Goal: Task Accomplishment & Management: Manage account settings

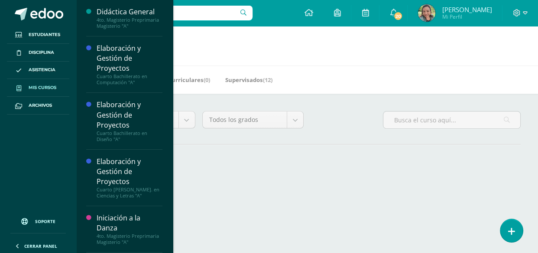
click at [54, 86] on span "Mis cursos" at bounding box center [43, 87] width 28 height 7
click at [43, 90] on span "Mis cursos" at bounding box center [43, 87] width 28 height 7
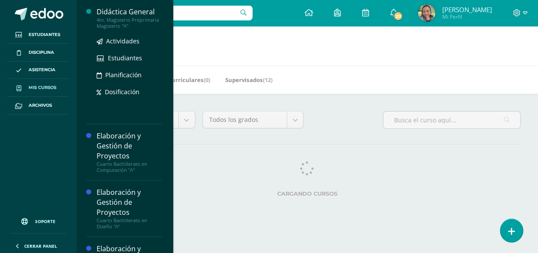
click at [110, 18] on div "4to. Magisterio Preprimaria Magisterio "A"" at bounding box center [130, 23] width 66 height 12
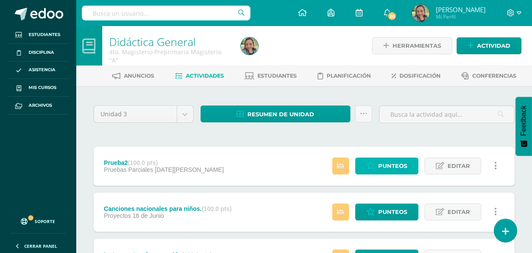
click at [388, 161] on span "Punteos" at bounding box center [392, 166] width 29 height 16
click at [386, 168] on span "Punteos" at bounding box center [392, 166] width 29 height 16
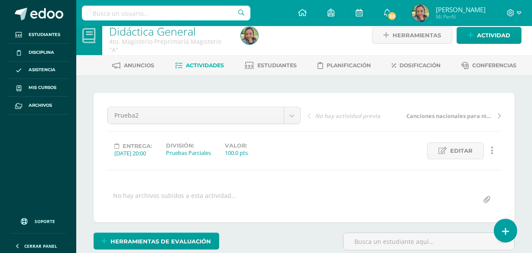
scroll to position [10, 0]
click at [532, 117] on html "Estudiantes Disciplina Asistencia Mis cursos Archivos Soporte Ayuda Reportar un…" at bounding box center [266, 161] width 532 height 343
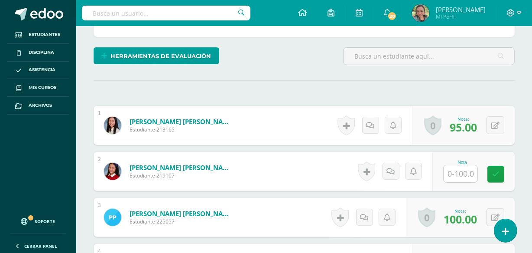
scroll to position [108, 0]
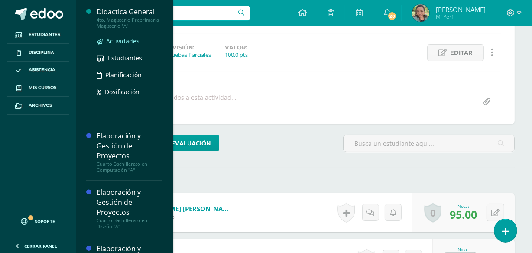
click at [115, 42] on span "Actividades" at bounding box center [122, 41] width 33 height 8
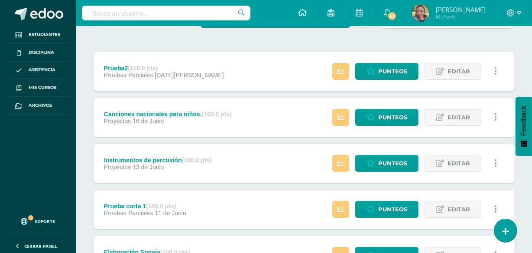
scroll to position [96, 0]
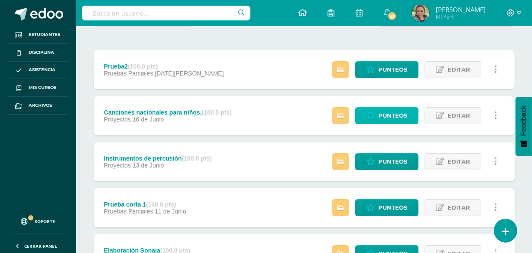
click at [395, 114] on span "Punteos" at bounding box center [392, 116] width 29 height 16
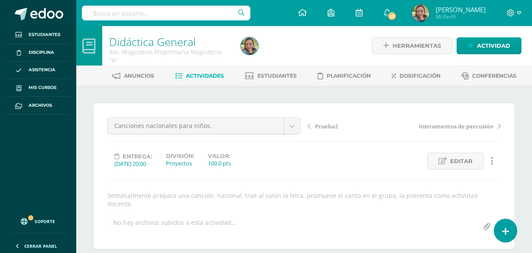
click at [207, 78] on span "Actividades" at bounding box center [205, 75] width 38 height 7
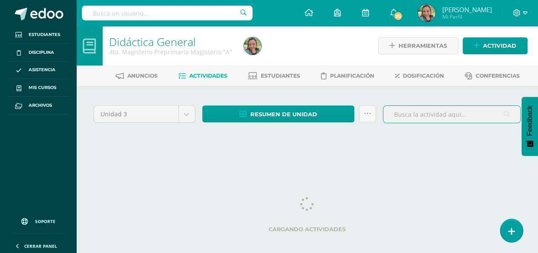
click at [468, 140] on div "Unidad 3 Unidad 1 Unidad 2 Unidad 3 Unidad 4 Resumen de unidad Descargar como H…" at bounding box center [307, 124] width 434 height 43
click at [471, 140] on div "Unidad 3 Unidad 1 Unidad 2 Unidad 3 Unidad 4 Resumen de unidad Descargar como H…" at bounding box center [307, 124] width 434 height 43
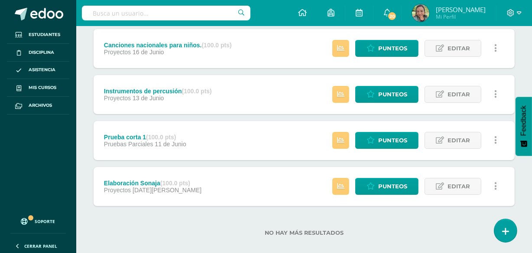
scroll to position [169, 0]
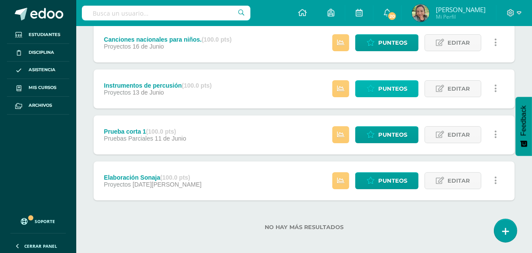
drag, startPoint x: 391, startPoint y: 87, endPoint x: 382, endPoint y: 91, distance: 10.3
click at [382, 91] on span "Punteos" at bounding box center [392, 89] width 29 height 16
click at [397, 85] on span "Punteos" at bounding box center [392, 89] width 29 height 16
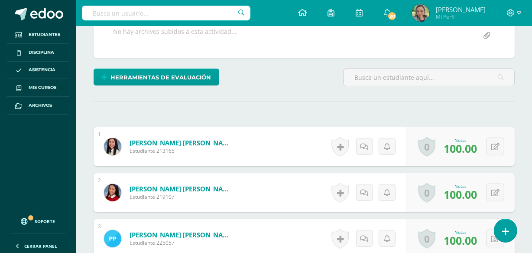
scroll to position [412, 0]
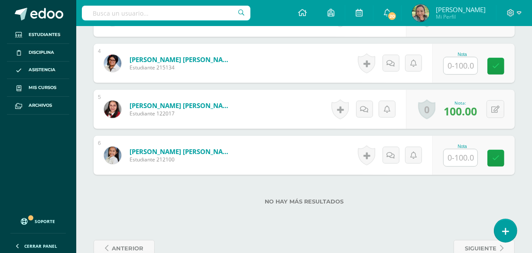
drag, startPoint x: 537, startPoint y: 124, endPoint x: 310, endPoint y: 5, distance: 256.7
click at [310, 5] on div "Configuración Cerrar sesión Yuri Mi Perfil 20 20 Avisos 60 avisos sin leer Avis…" at bounding box center [304, 13] width 456 height 26
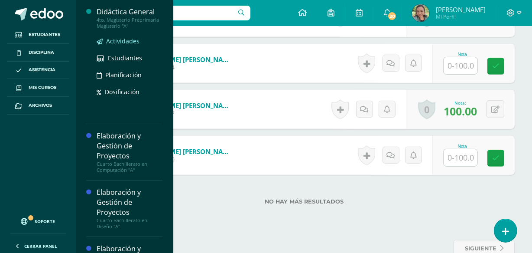
click at [132, 41] on span "Actividades" at bounding box center [122, 41] width 33 height 8
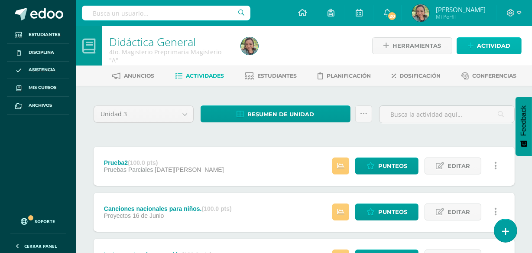
click at [477, 46] on link "Actividad" at bounding box center [489, 45] width 65 height 17
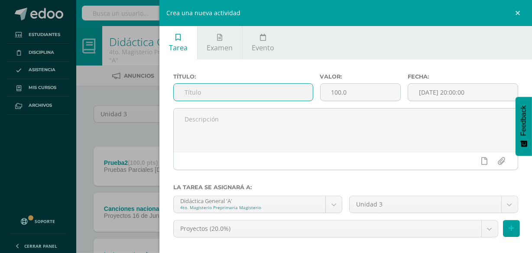
click at [221, 92] on input "text" at bounding box center [243, 92] width 139 height 17
type input "Proyector"
click at [509, 230] on icon at bounding box center [512, 228] width 6 height 7
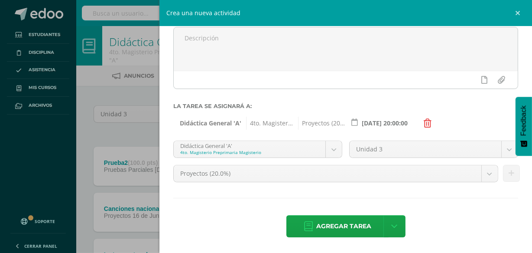
scroll to position [82, 0]
click at [487, 172] on body "Estudiantes Disciplina Asistencia Mis cursos Archivos Soporte Ayuda Reportar un…" at bounding box center [266, 213] width 532 height 427
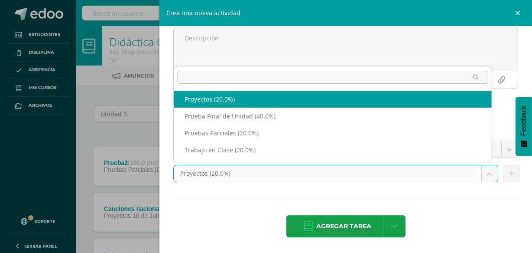
select select "196303"
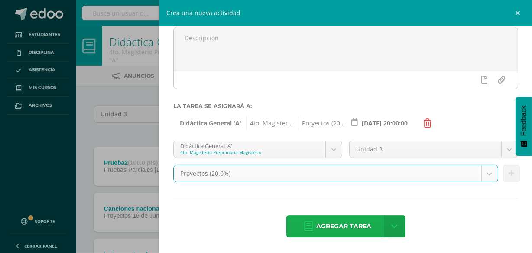
click at [348, 226] on span "Agregar tarea" at bounding box center [343, 225] width 55 height 21
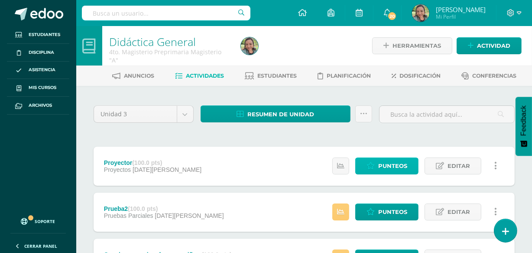
click at [400, 160] on span "Punteos" at bounding box center [392, 166] width 29 height 16
click at [399, 164] on span "Punteos" at bounding box center [392, 166] width 29 height 16
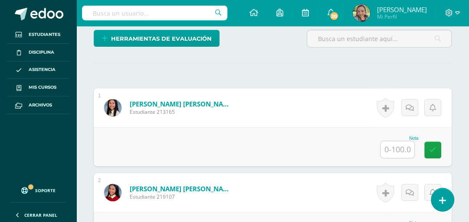
scroll to position [218, 0]
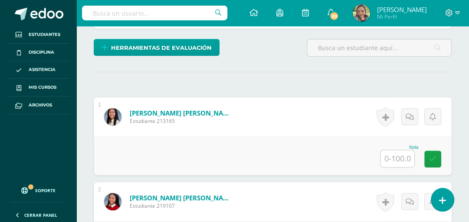
drag, startPoint x: 471, startPoint y: 82, endPoint x: 469, endPoint y: 171, distance: 89.3
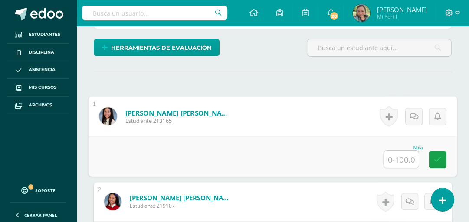
click at [400, 157] on input "text" at bounding box center [401, 159] width 35 height 17
type input "100"
click at [439, 156] on icon at bounding box center [438, 159] width 8 height 7
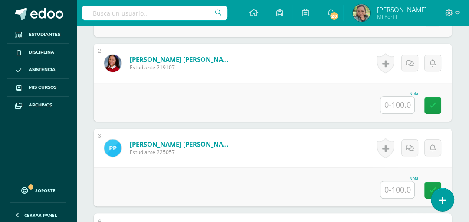
scroll to position [359, 0]
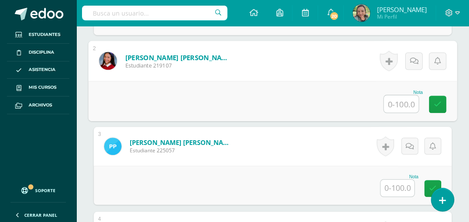
click at [401, 101] on input "text" at bounding box center [401, 103] width 35 height 17
type input "100"
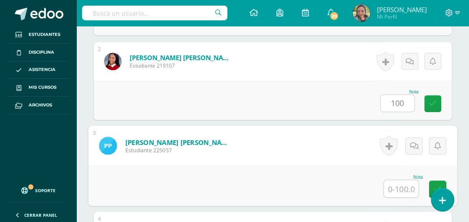
click at [396, 190] on input "text" at bounding box center [401, 188] width 35 height 17
type input "100"
click at [435, 189] on icon at bounding box center [438, 189] width 8 height 7
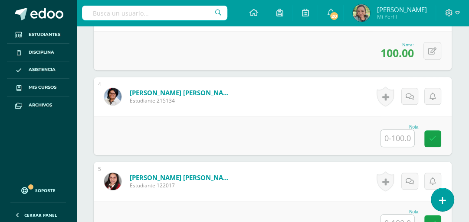
scroll to position [510, 0]
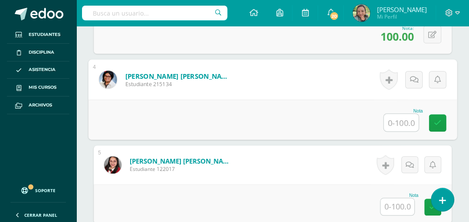
click at [400, 121] on input "text" at bounding box center [401, 122] width 35 height 17
type input "100"
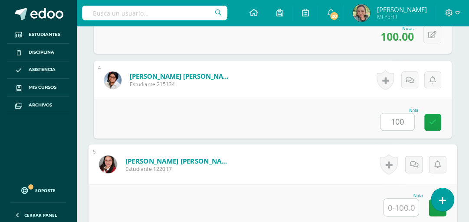
click at [399, 209] on input "text" at bounding box center [401, 207] width 35 height 17
type input "100"
click at [440, 212] on link at bounding box center [437, 207] width 17 height 17
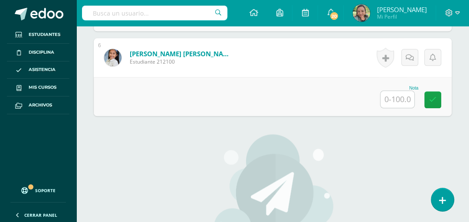
scroll to position [708, 0]
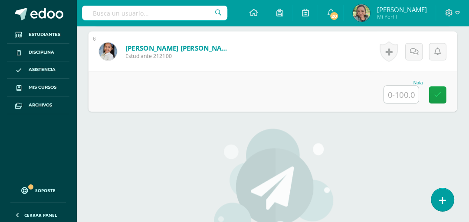
click at [395, 92] on input "text" at bounding box center [401, 94] width 35 height 17
type input "100"
click at [436, 94] on icon at bounding box center [438, 94] width 8 height 7
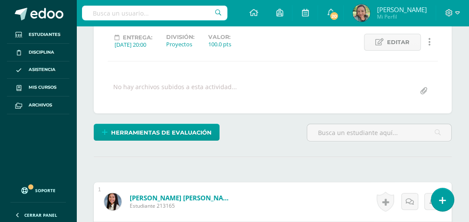
scroll to position [0, 0]
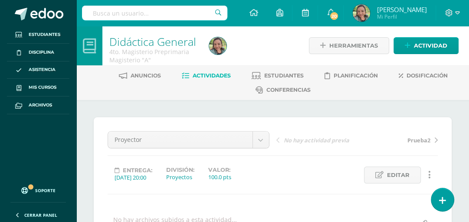
click at [208, 80] on link "Actividades" at bounding box center [206, 76] width 49 height 14
click at [208, 77] on span "Actividades" at bounding box center [211, 75] width 38 height 7
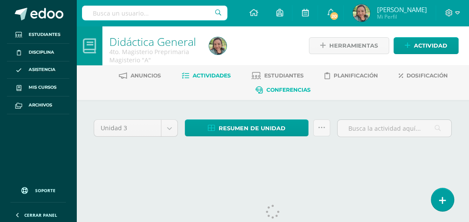
click at [251, 97] on ul "Anuncios Actividades Estudiantes Planificación Dosificación Conferencias" at bounding box center [283, 83] width 392 height 29
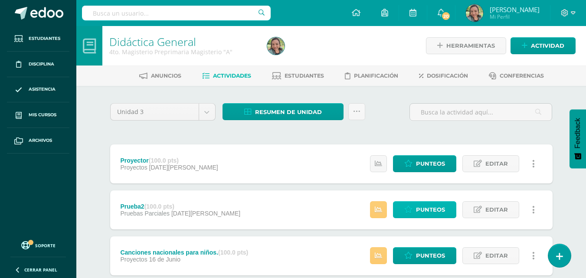
click at [423, 208] on span "Punteos" at bounding box center [430, 210] width 29 height 16
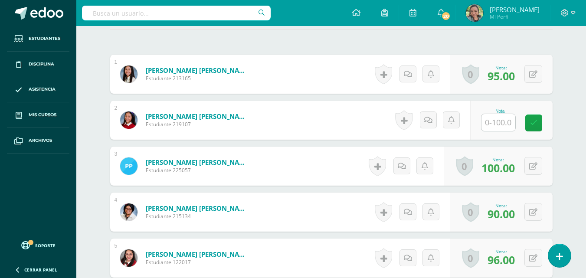
scroll to position [176, 0]
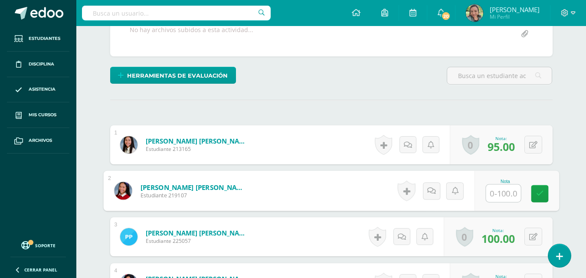
click at [496, 194] on input "text" at bounding box center [503, 193] width 35 height 17
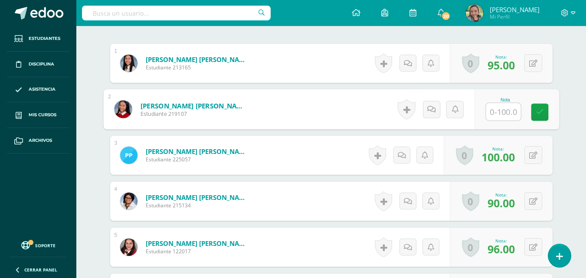
scroll to position [248, 0]
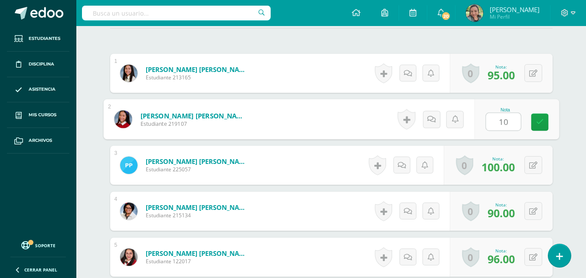
type input "100"
click at [540, 125] on icon at bounding box center [539, 121] width 8 height 7
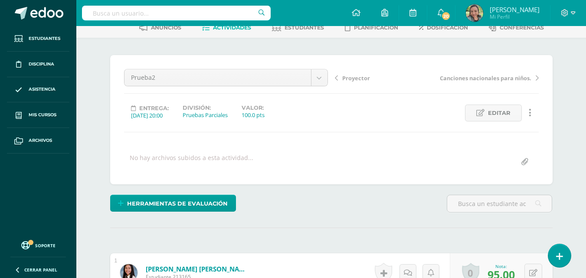
scroll to position [0, 0]
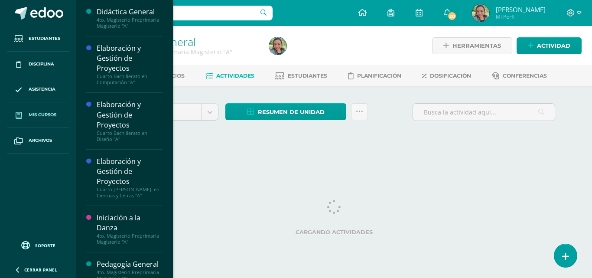
click at [47, 117] on span "Mis cursos" at bounding box center [43, 114] width 28 height 7
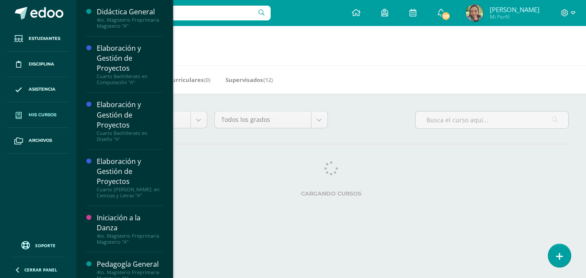
click at [54, 119] on link "Mis cursos" at bounding box center [38, 115] width 62 height 26
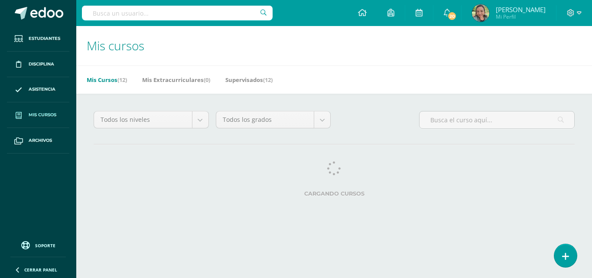
click at [55, 116] on span "Mis cursos" at bounding box center [43, 114] width 28 height 7
click at [55, 115] on span "Mis cursos" at bounding box center [43, 114] width 28 height 7
click at [50, 113] on span "Mis cursos" at bounding box center [43, 114] width 28 height 7
click at [52, 119] on link "Mis cursos" at bounding box center [38, 115] width 62 height 26
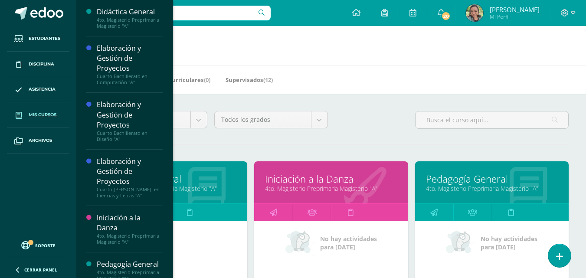
click at [315, 177] on link "Iniciación a la Danza" at bounding box center [331, 178] width 132 height 13
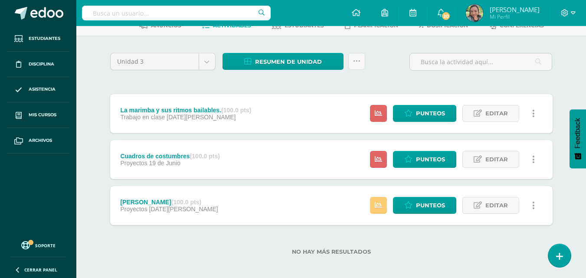
scroll to position [55, 0]
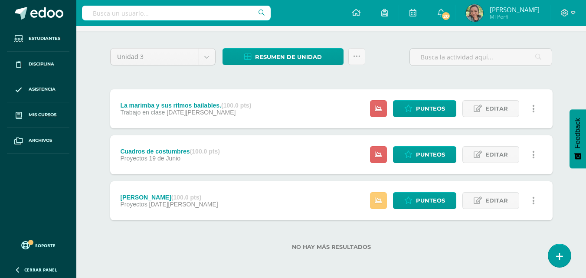
click at [495, 121] on div "Estatus de Actividad: 6 Estudiantes sin calificar 0 Estudiantes con cero Media …" at bounding box center [455, 108] width 196 height 39
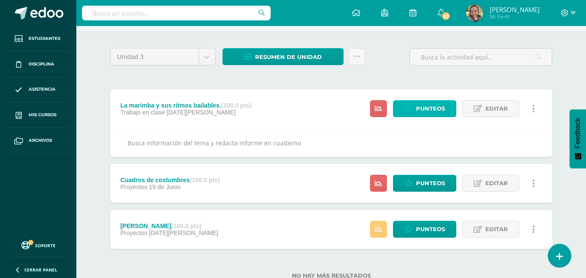
click at [437, 109] on span "Punteos" at bounding box center [430, 109] width 29 height 16
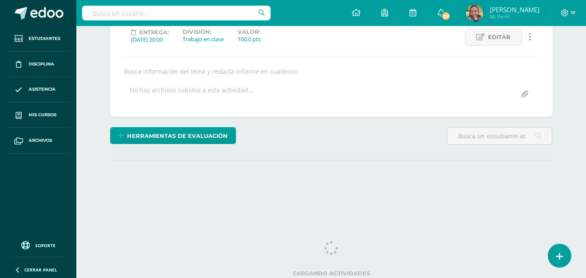
scroll to position [126, 0]
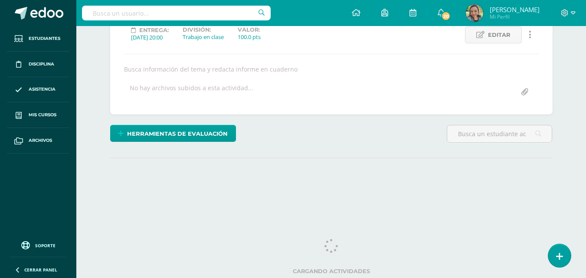
click at [586, 173] on html "Estudiantes Disciplina Asistencia Mis cursos Archivos Soporte Ayuda Reportar un…" at bounding box center [293, 50] width 586 height 352
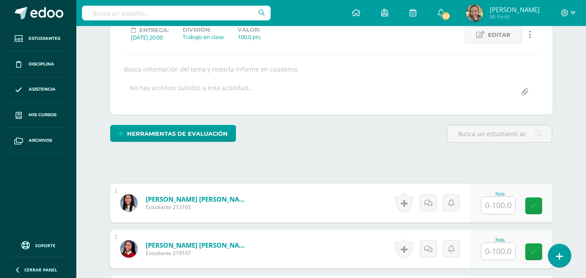
scroll to position [127, 0]
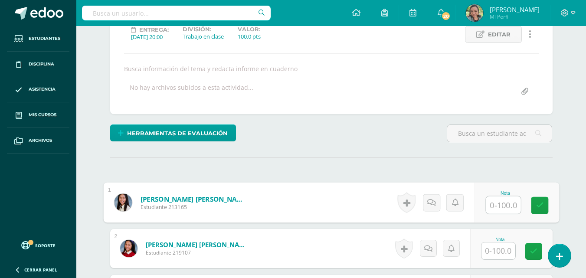
click at [493, 206] on input "text" at bounding box center [503, 204] width 35 height 17
type input "100"
click at [493, 257] on input "text" at bounding box center [498, 250] width 34 height 17
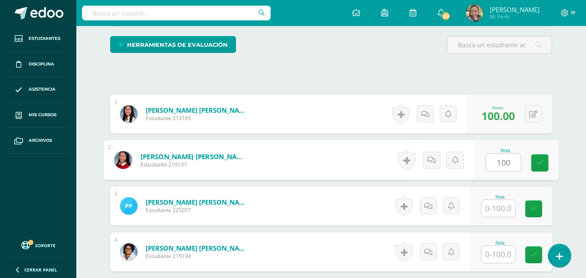
scroll to position [216, 0]
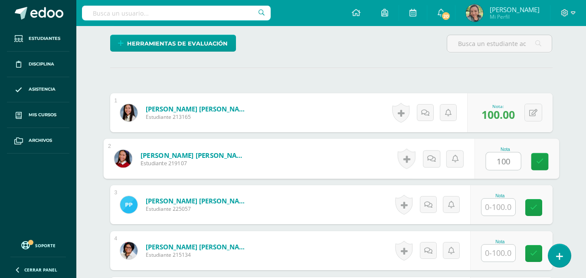
type input "100"
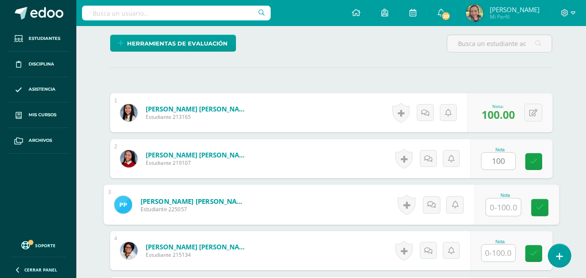
click at [502, 204] on input "text" at bounding box center [503, 207] width 35 height 17
type input "100"
click at [496, 251] on input "text" at bounding box center [498, 253] width 34 height 17
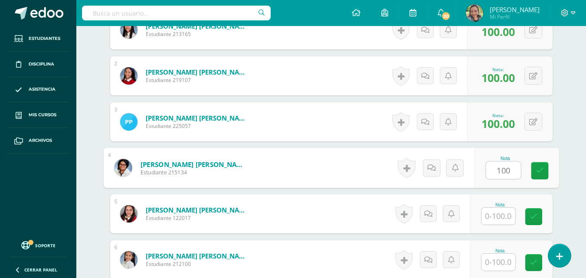
scroll to position [300, 0]
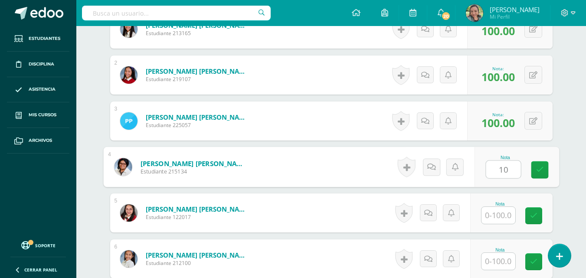
type input "1"
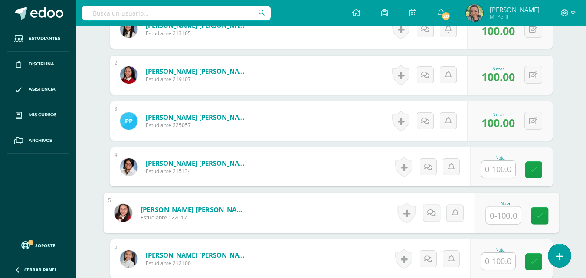
click at [496, 220] on input "text" at bounding box center [503, 215] width 35 height 17
type input "100"
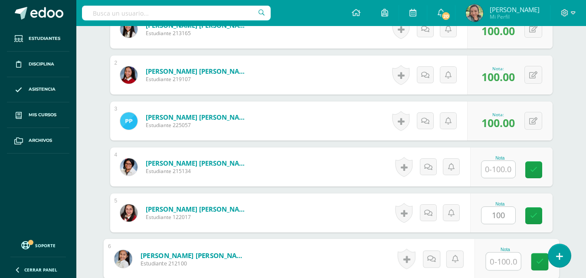
click at [495, 263] on input "text" at bounding box center [503, 261] width 35 height 17
type input "100"
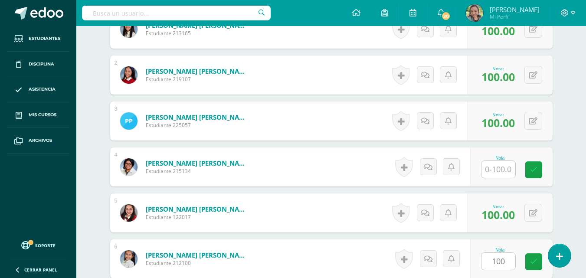
click at [572, 241] on div "Iniciación a la Danza 4to. Magisterio Preprimaria Magisterio "A" Herramientas D…" at bounding box center [330, 52] width 509 height 652
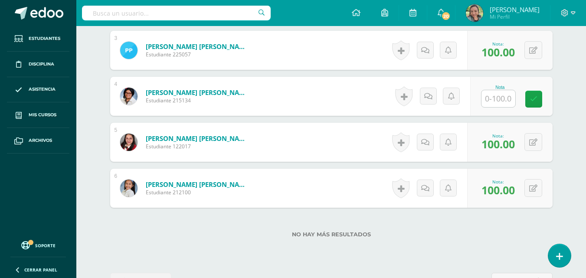
scroll to position [400, 0]
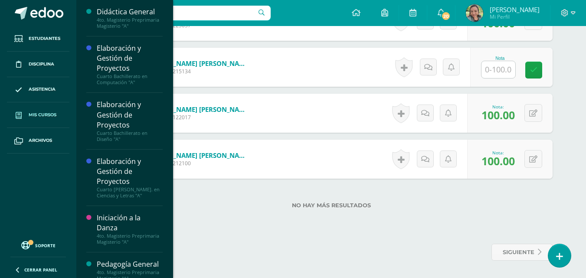
click at [43, 116] on span "Mis cursos" at bounding box center [43, 114] width 28 height 7
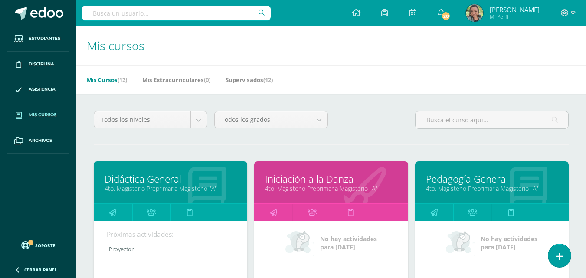
click at [463, 180] on link "Pedagogía General" at bounding box center [492, 178] width 132 height 13
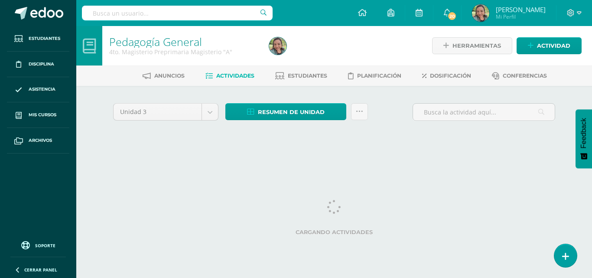
click at [234, 77] on span "Actividades" at bounding box center [235, 75] width 38 height 7
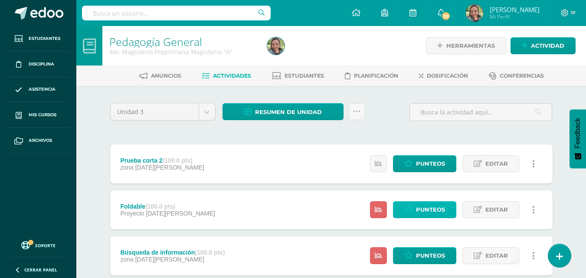
click at [427, 211] on span "Punteos" at bounding box center [430, 210] width 29 height 16
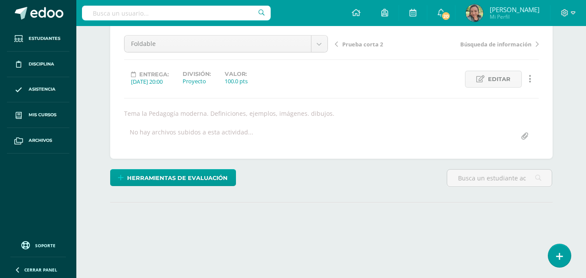
scroll to position [126, 0]
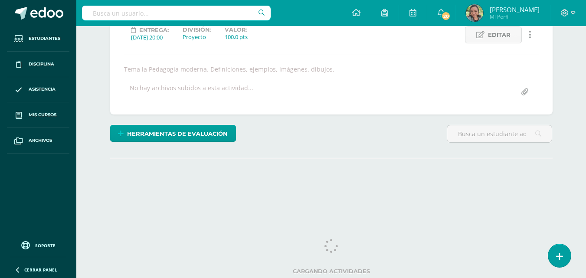
drag, startPoint x: 589, startPoint y: 191, endPoint x: 585, endPoint y: 209, distance: 18.1
click at [585, 209] on html "Estudiantes Disciplina Asistencia Mis cursos Archivos Soporte Ayuda Reportar un…" at bounding box center [293, 50] width 586 height 352
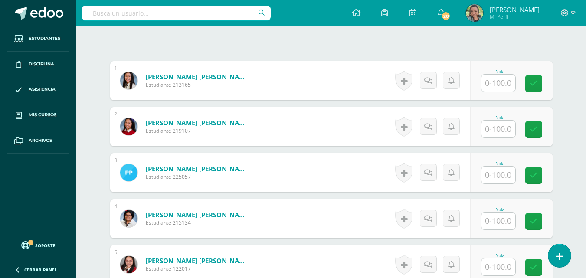
scroll to position [251, 0]
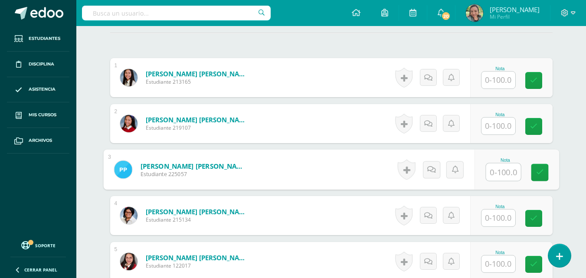
click at [498, 173] on input "text" at bounding box center [503, 171] width 35 height 17
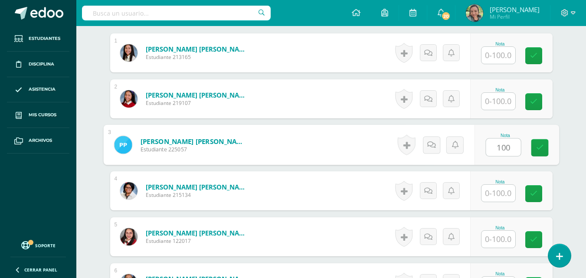
scroll to position [285, 0]
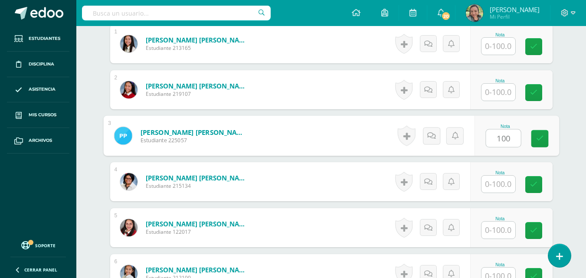
type input "100"
click at [490, 229] on input "text" at bounding box center [498, 230] width 34 height 17
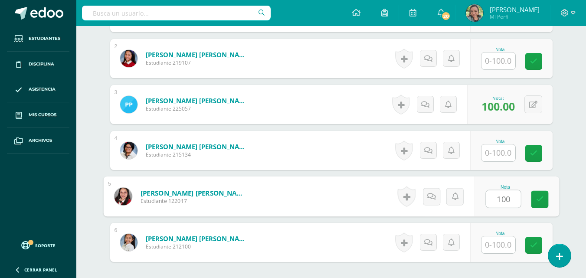
scroll to position [289, 0]
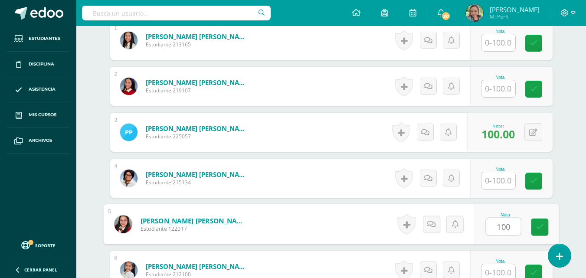
type input "100"
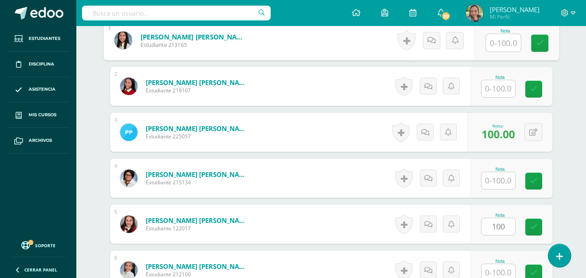
click at [494, 47] on input "text" at bounding box center [503, 42] width 35 height 17
type input "100"
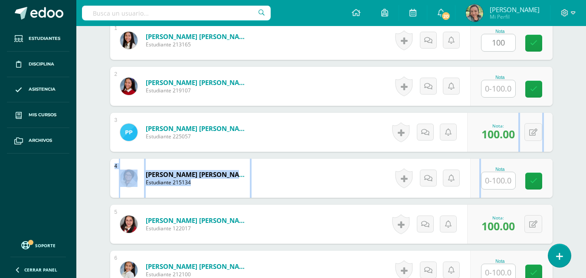
drag, startPoint x: 504, startPoint y: 154, endPoint x: 506, endPoint y: 148, distance: 6.9
click at [506, 148] on div "1 Lux Illescas, Emily Stephania Estudiante 213165 Nota 100 0 Logros N/A" at bounding box center [331, 155] width 442 height 269
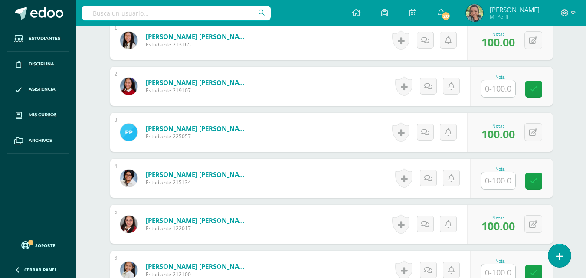
click at [496, 183] on input "text" at bounding box center [498, 180] width 34 height 17
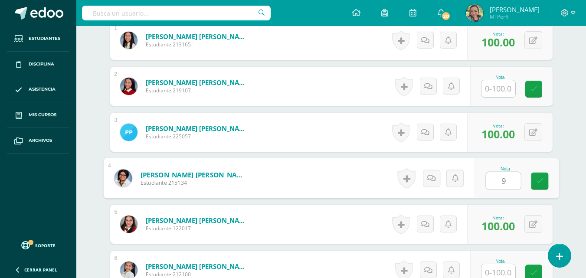
type input "97"
click at [541, 182] on icon at bounding box center [539, 180] width 8 height 7
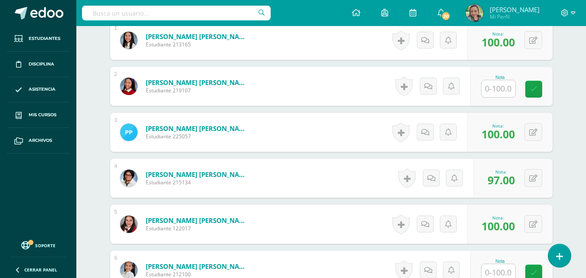
click at [586, 166] on html "Estudiantes Disciplina Asistencia Mis cursos Archivos Soporte Ayuda Reportar un…" at bounding box center [293, 50] width 586 height 678
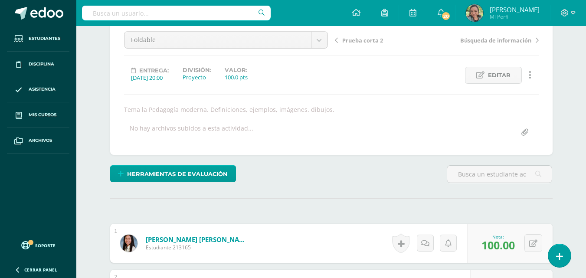
scroll to position [23, 0]
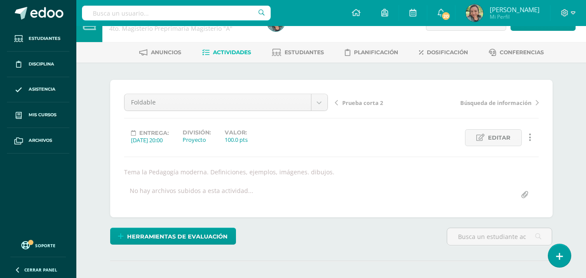
click at [231, 52] on span "Actividades" at bounding box center [232, 52] width 38 height 7
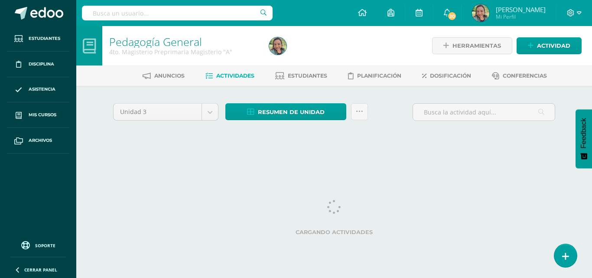
click at [227, 74] on span "Actividades" at bounding box center [235, 75] width 38 height 7
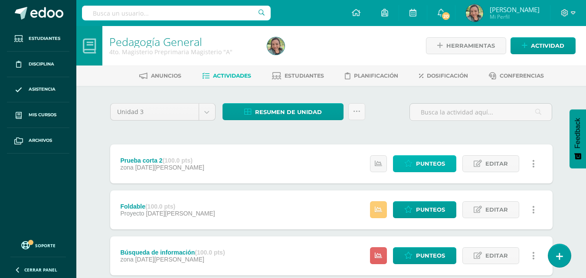
click at [429, 162] on span "Punteos" at bounding box center [430, 164] width 29 height 16
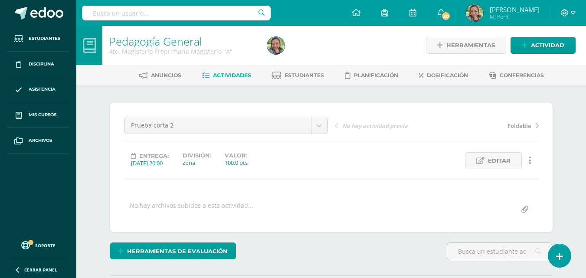
scroll to position [243, 0]
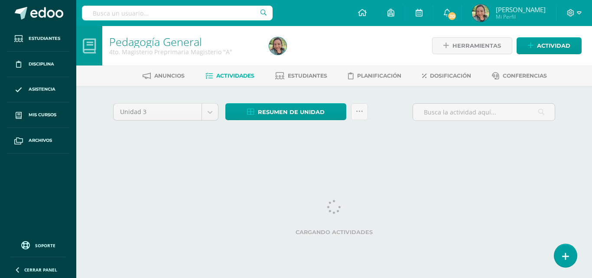
click at [243, 73] on span "Actividades" at bounding box center [235, 75] width 38 height 7
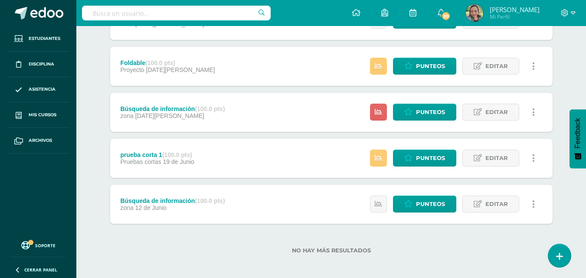
scroll to position [147, 0]
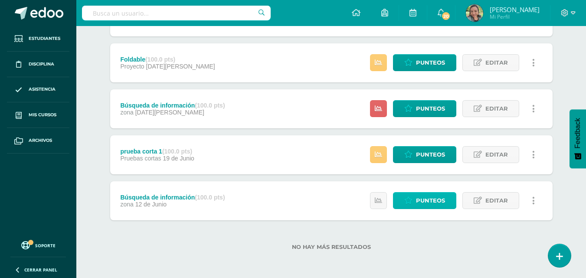
click at [428, 204] on span "Punteos" at bounding box center [430, 200] width 29 height 16
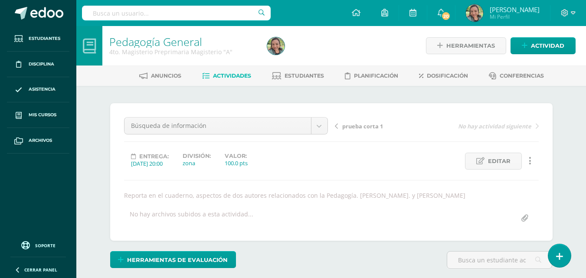
click at [586, 79] on html "Estudiantes Disciplina Asistencia Mis cursos Archivos Soporte Ayuda Reportar un…" at bounding box center [293, 176] width 586 height 352
click at [355, 127] on span "prueba corta 1" at bounding box center [362, 126] width 41 height 8
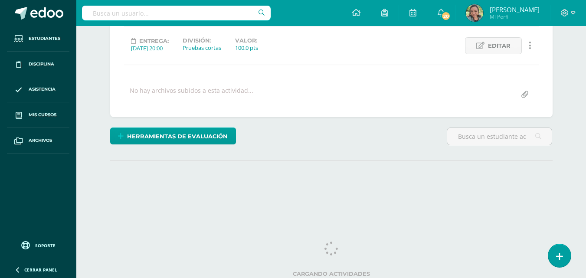
scroll to position [118, 0]
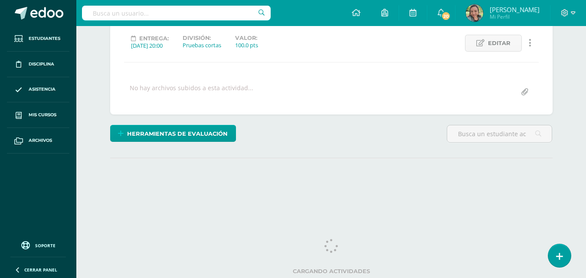
drag, startPoint x: 590, startPoint y: 106, endPoint x: 591, endPoint y: 221, distance: 114.5
click at [586, 221] on html "Estudiantes Disciplina Asistencia Mis cursos Archivos Soporte Ayuda Reportar un…" at bounding box center [293, 53] width 586 height 343
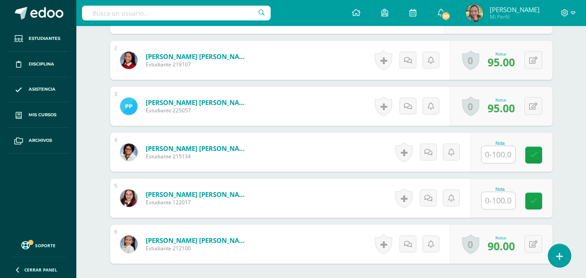
scroll to position [324, 0]
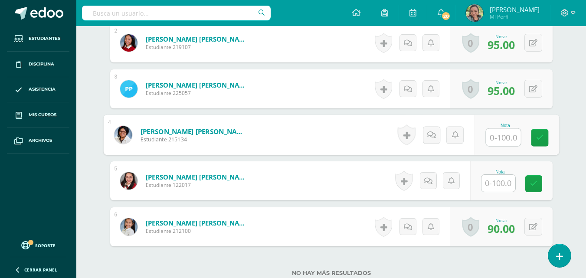
click at [496, 137] on input "text" at bounding box center [503, 137] width 35 height 17
type input "87"
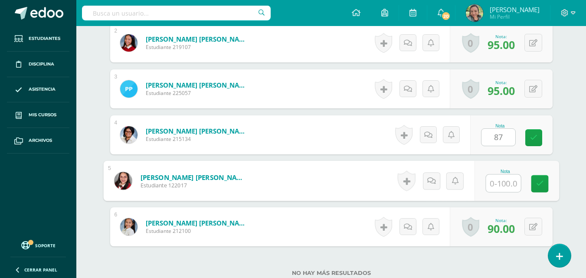
click at [499, 190] on input "text" at bounding box center [503, 183] width 35 height 17
type input "100"
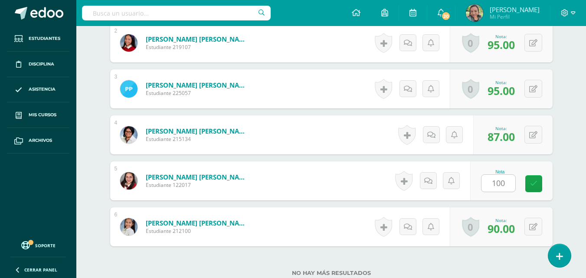
click at [549, 184] on div "Nota 100" at bounding box center [511, 180] width 82 height 39
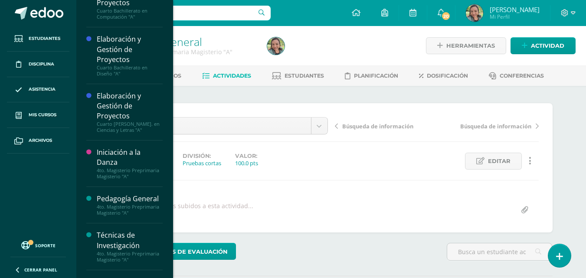
scroll to position [0, 0]
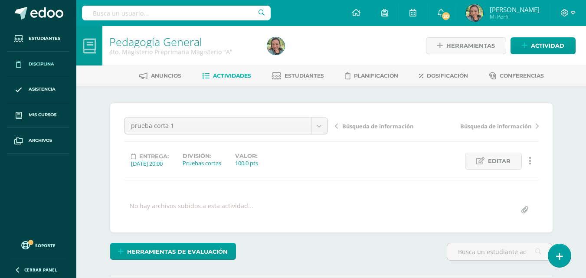
click at [57, 60] on link "Disciplina" at bounding box center [38, 65] width 62 height 26
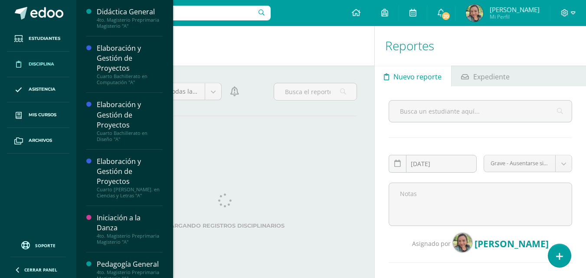
click at [51, 114] on span "Mis cursos" at bounding box center [43, 114] width 28 height 7
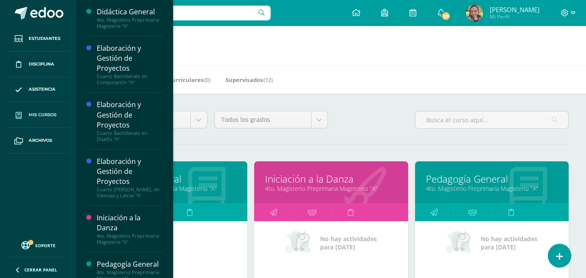
click at [189, 189] on link "4to. Magisterio Preprimaria Magisterio "A"" at bounding box center [170, 188] width 132 height 8
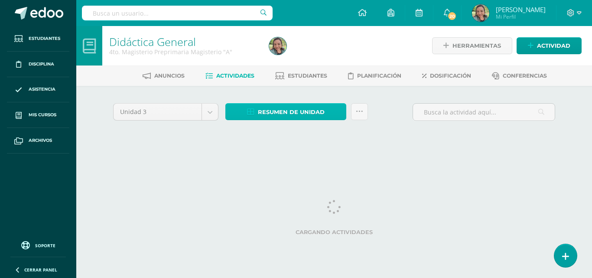
click at [309, 111] on span "Resumen de unidad" at bounding box center [291, 112] width 67 height 16
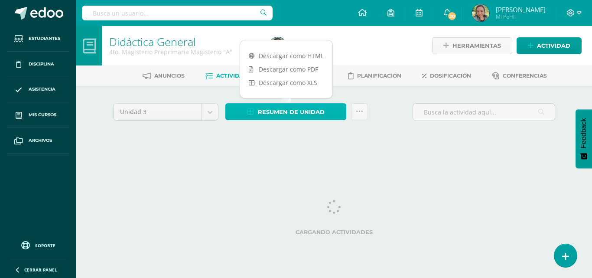
click at [276, 110] on span "Resumen de unidad" at bounding box center [291, 112] width 67 height 16
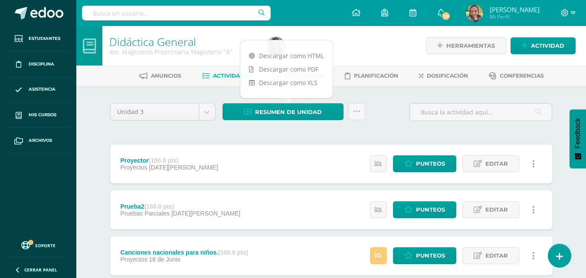
click at [363, 35] on div at bounding box center [344, 45] width 161 height 39
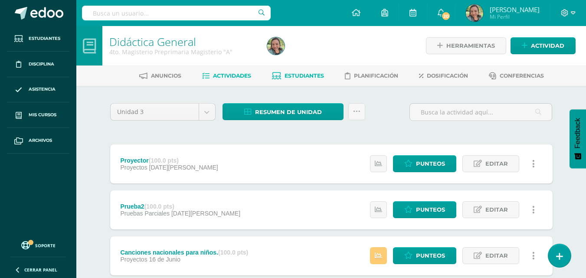
click at [303, 75] on span "Estudiantes" at bounding box center [303, 75] width 39 height 7
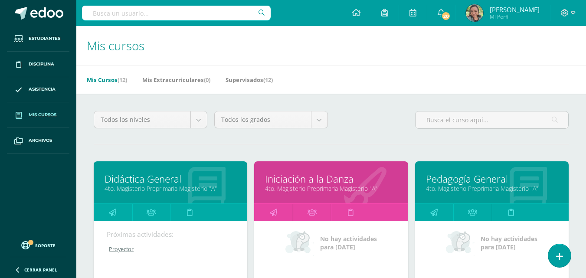
click at [328, 199] on div at bounding box center [365, 183] width 86 height 58
click at [325, 188] on link "4to. Magisterio Preprimaria Magisterio "A"" at bounding box center [331, 188] width 132 height 8
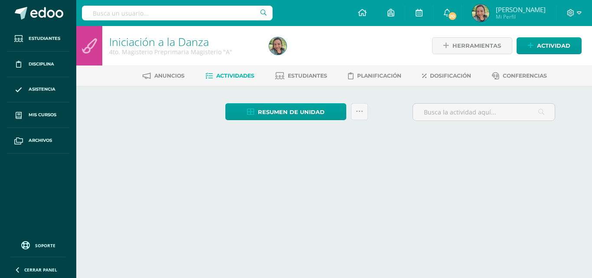
click at [324, 165] on html "Estudiantes Disciplina Asistencia Mis cursos Archivos Soporte Ayuda Reportar un…" at bounding box center [296, 82] width 592 height 165
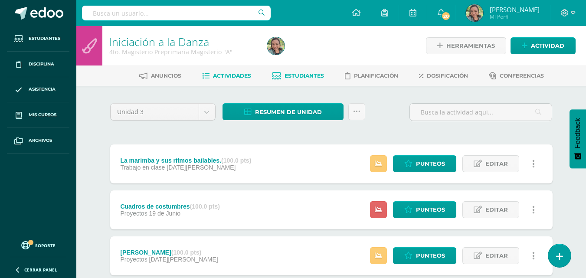
click at [297, 81] on link "Estudiantes" at bounding box center [298, 76] width 52 height 14
click at [298, 78] on span "Estudiantes" at bounding box center [303, 75] width 39 height 7
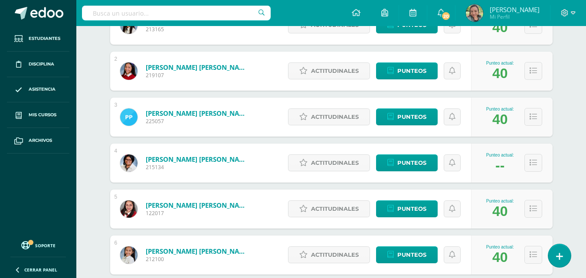
scroll to position [173, 0]
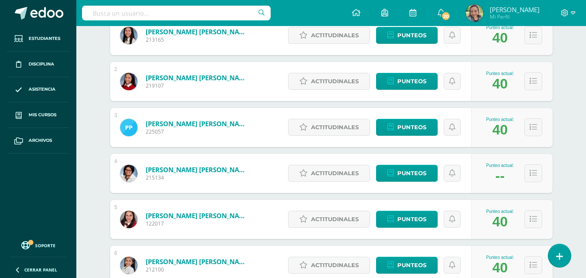
drag, startPoint x: 495, startPoint y: 179, endPoint x: 486, endPoint y: 181, distance: 9.4
click at [486, 181] on div "Punteo actual: --" at bounding box center [500, 173] width 36 height 21
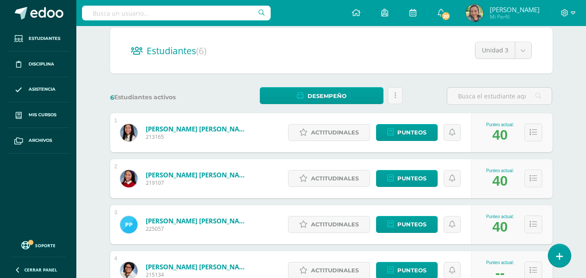
scroll to position [68, 0]
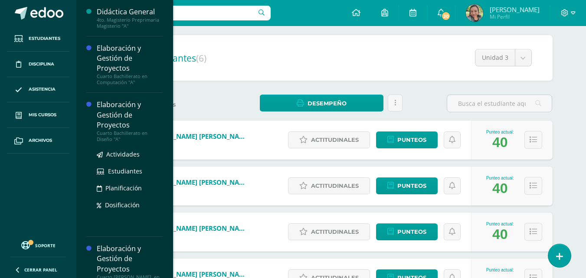
click at [109, 136] on div "Cuarto Bachillerato en Diseño "A"" at bounding box center [130, 136] width 66 height 12
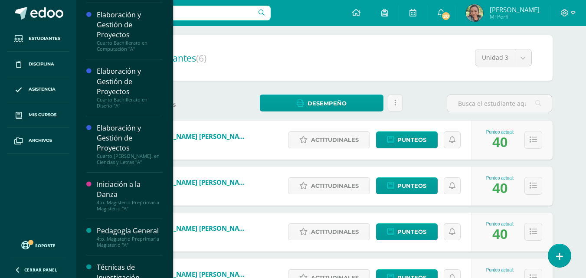
scroll to position [74, 0]
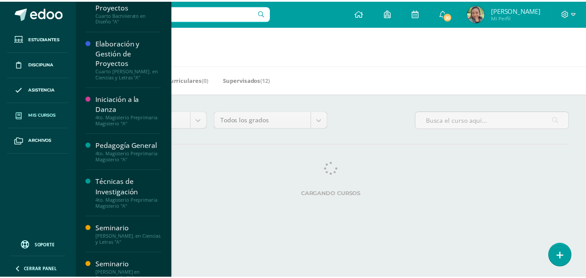
scroll to position [120, 0]
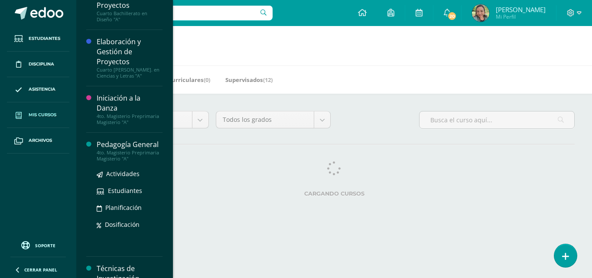
click at [131, 147] on div "Pedagogía General" at bounding box center [130, 145] width 66 height 10
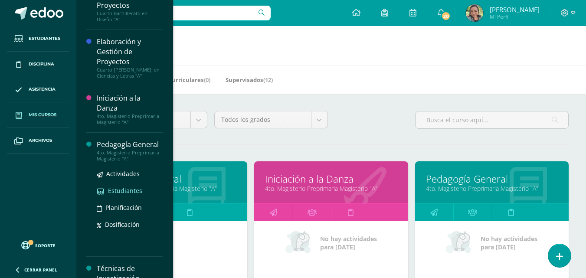
click at [137, 188] on span "Estudiantes" at bounding box center [125, 190] width 34 height 8
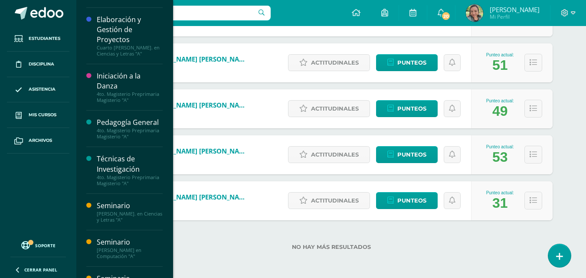
scroll to position [144, 0]
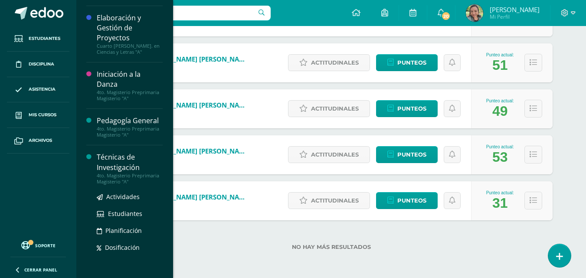
click at [130, 172] on div "Técnicas de Investigación" at bounding box center [130, 162] width 66 height 20
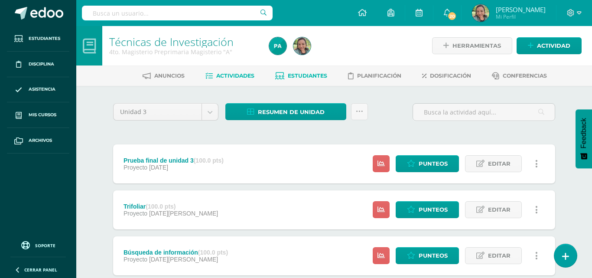
click at [304, 75] on span "Estudiantes" at bounding box center [307, 75] width 39 height 7
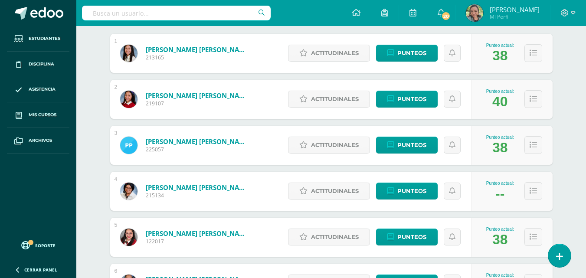
scroll to position [158, 0]
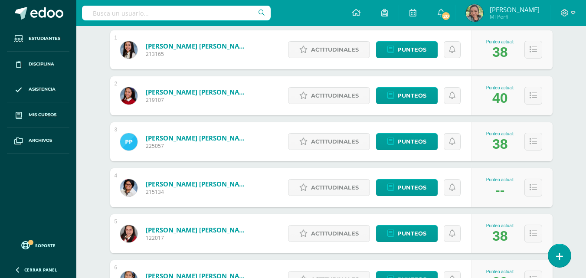
drag, startPoint x: 580, startPoint y: 192, endPoint x: 574, endPoint y: 176, distance: 16.9
click at [574, 176] on div "Técnicas de Investigación 4to. Magisterio Preprimaria Magisterio "A" Herramient…" at bounding box center [330, 112] width 509 height 489
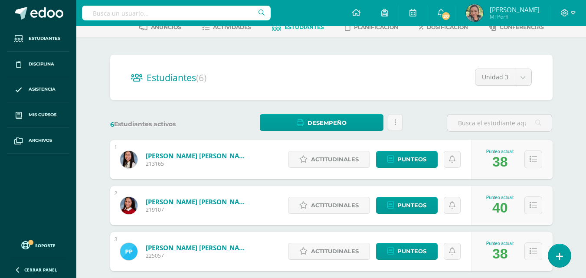
scroll to position [14, 0]
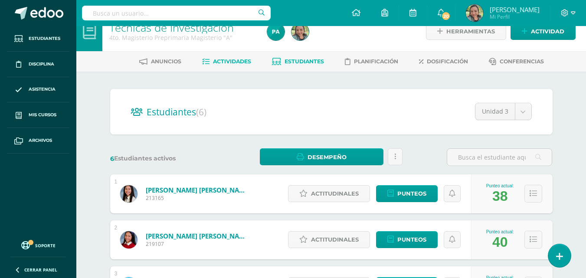
click at [231, 64] on span "Actividades" at bounding box center [232, 61] width 38 height 7
click at [229, 59] on span "Actividades" at bounding box center [232, 61] width 38 height 7
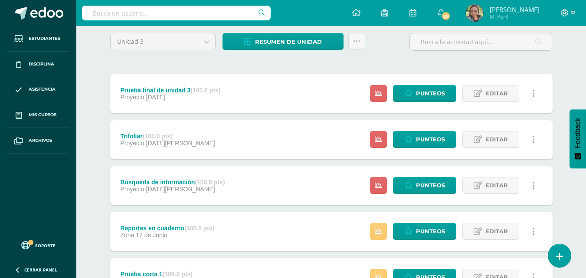
scroll to position [147, 0]
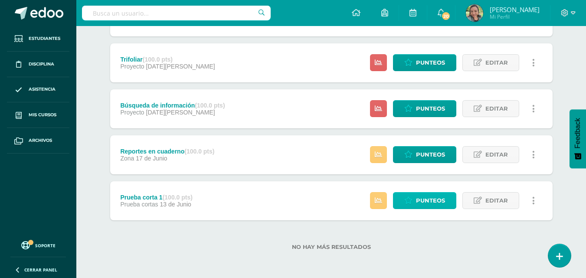
click at [437, 200] on span "Punteos" at bounding box center [430, 200] width 29 height 16
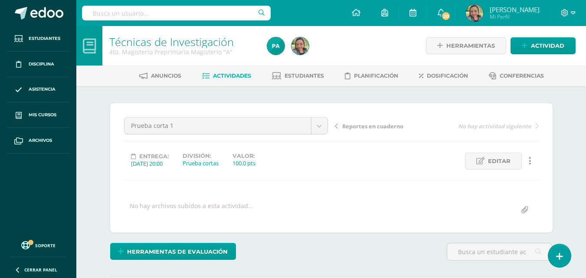
scroll to position [0, 0]
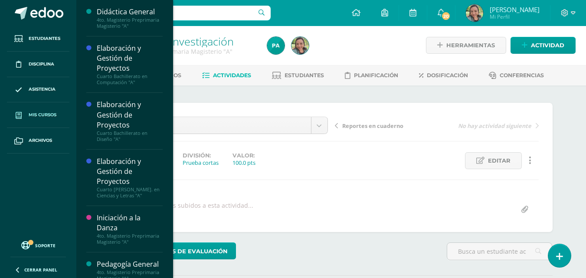
click at [46, 116] on span "Mis cursos" at bounding box center [43, 114] width 28 height 7
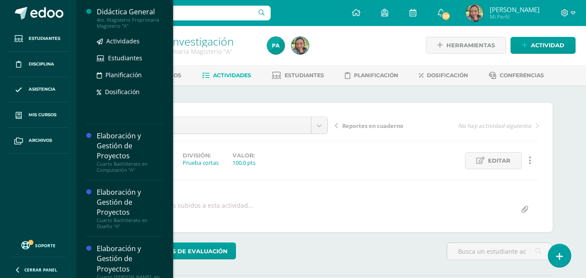
click at [140, 16] on div "Didáctica General" at bounding box center [130, 12] width 66 height 10
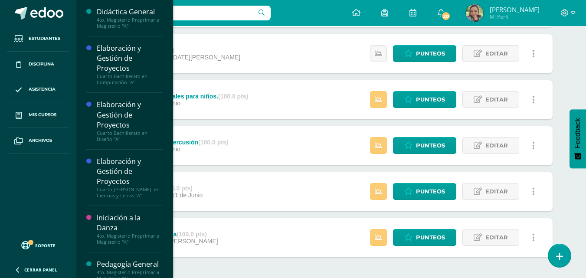
click at [168, 33] on div "Didáctica General 4to. Magisterio Preprimaria Magisterio "A" Actividades Estudi…" at bounding box center [124, 139] width 97 height 278
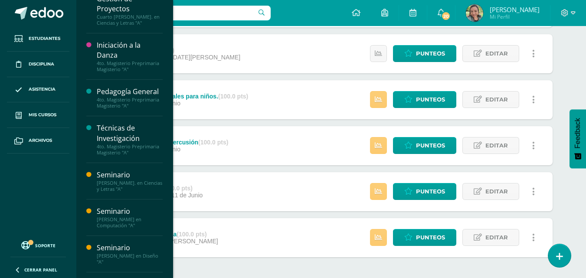
scroll to position [173, 0]
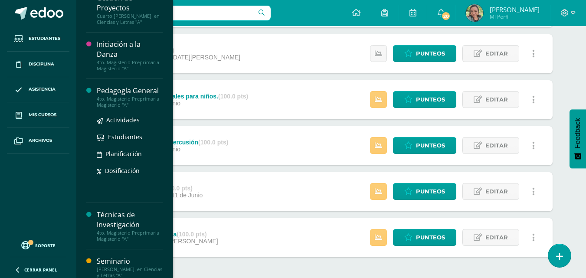
click at [136, 88] on div "Pedagogía General" at bounding box center [130, 91] width 66 height 10
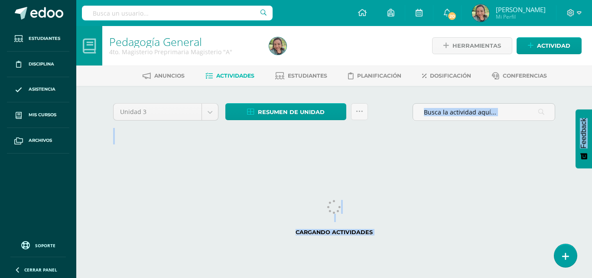
drag, startPoint x: 591, startPoint y: 98, endPoint x: 592, endPoint y: 117, distance: 18.7
click at [592, 117] on body "Estudiantes Disciplina Asistencia Mis cursos Archivos Soporte Ayuda Reportar un…" at bounding box center [296, 81] width 592 height 162
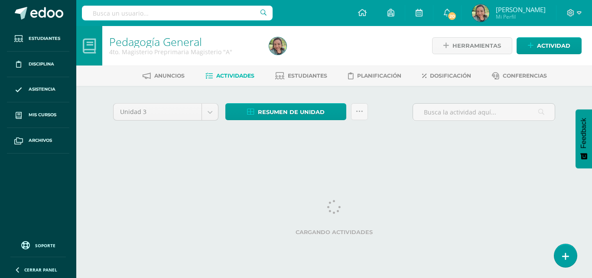
drag, startPoint x: 590, startPoint y: 85, endPoint x: 590, endPoint y: 99, distance: 14.7
click at [590, 99] on div "Pedagogía General 4to. Magisterio Preprimaria Magisterio "A" Herramientas Detal…" at bounding box center [334, 94] width 516 height 136
click at [474, 153] on div "Unidad 3 Unidad 1 Unidad 2 Unidad 3 Unidad 4 Resumen de unidad Descargar como H…" at bounding box center [334, 124] width 477 height 76
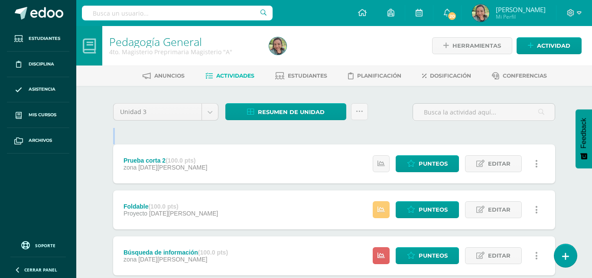
click at [569, 59] on div "Herramientas Detalle de asistencias Actividad" at bounding box center [505, 45] width 153 height 39
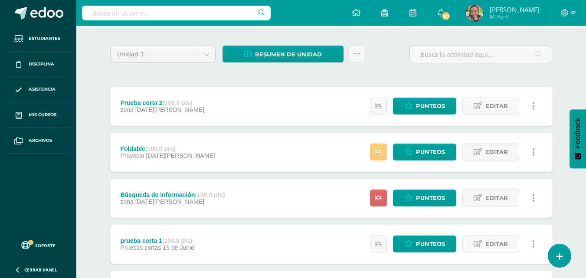
scroll to position [74, 0]
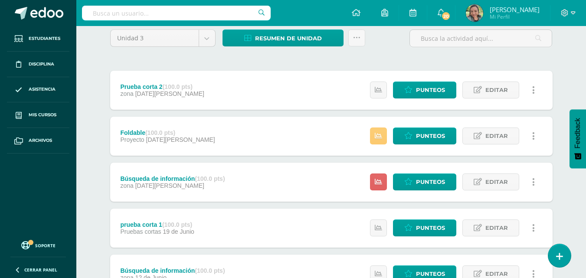
click at [455, 115] on div "Prueba corta 2 (100.0 pts) zona [DATE][PERSON_NAME] Estatus de Actividad: 0 Est…" at bounding box center [331, 182] width 442 height 223
click at [429, 136] on span "Punteos" at bounding box center [430, 136] width 29 height 16
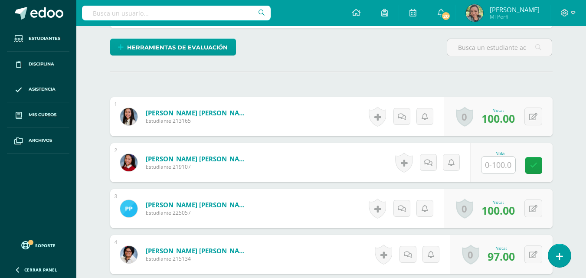
scroll to position [234, 0]
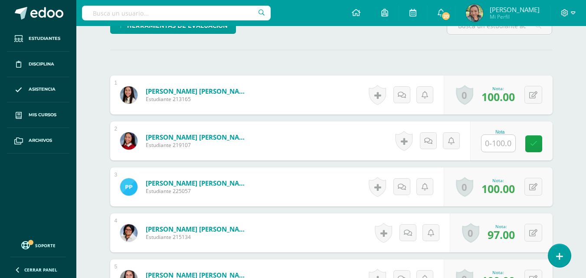
click at [497, 143] on input "text" at bounding box center [498, 143] width 34 height 17
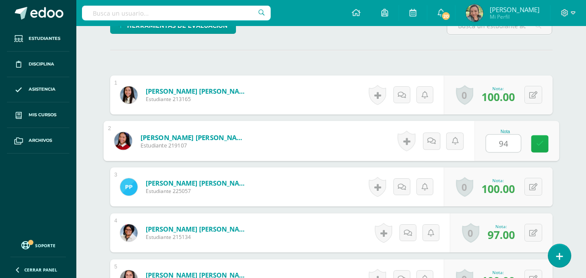
click at [539, 142] on icon at bounding box center [539, 143] width 8 height 7
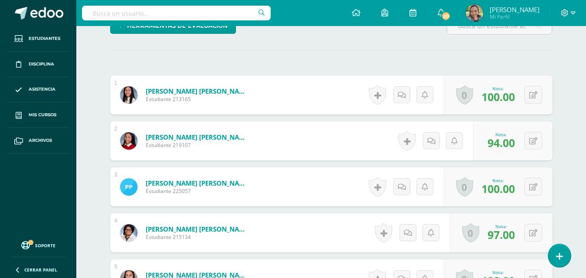
click at [497, 147] on span "94.00" at bounding box center [500, 142] width 27 height 15
click at [535, 140] on icon at bounding box center [533, 140] width 8 height 7
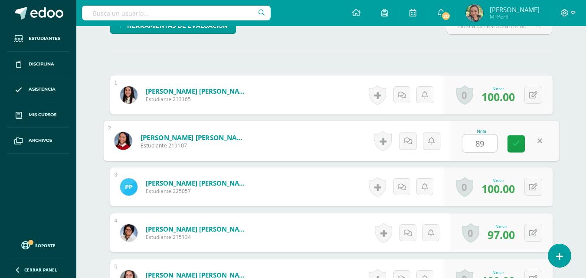
type input "8"
type input "94"
click at [517, 142] on icon at bounding box center [516, 143] width 8 height 7
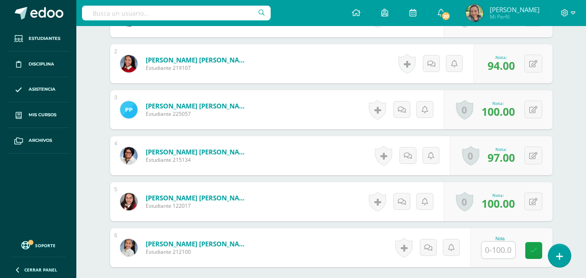
scroll to position [313, 0]
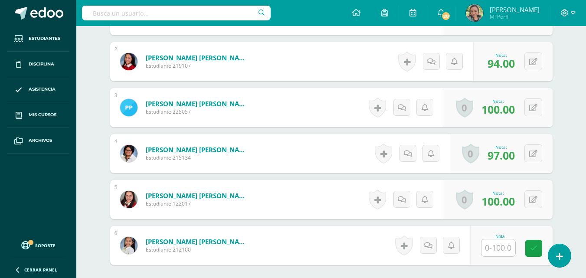
drag, startPoint x: 581, startPoint y: 182, endPoint x: 574, endPoint y: 202, distance: 21.1
click at [574, 202] on div "Pedagogía General 4to. Magisterio Preprimaria Magisterio "A" Herramientas Detal…" at bounding box center [330, 39] width 509 height 652
click at [497, 248] on input "text" at bounding box center [503, 247] width 35 height 17
type input "89"
click at [537, 247] on icon at bounding box center [539, 248] width 8 height 7
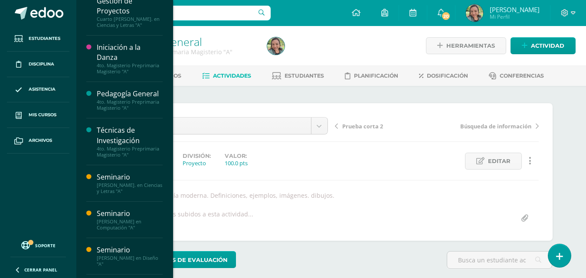
scroll to position [171, 0]
